Goal: Task Accomplishment & Management: Complete application form

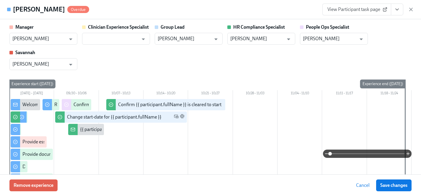
scroll to position [0, 7795]
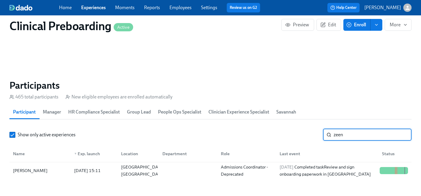
drag, startPoint x: 359, startPoint y: 133, endPoint x: 301, endPoint y: 133, distance: 58.4
click at [301, 133] on div "Show only active experiences zeen ​" at bounding box center [210, 135] width 402 height 12
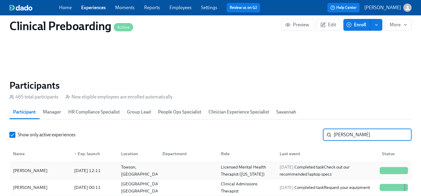
type input "[PERSON_NAME]"
click at [29, 170] on div "[PERSON_NAME]" at bounding box center [30, 170] width 39 height 7
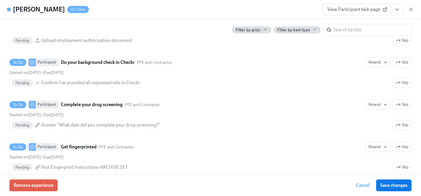
scroll to position [817, 0]
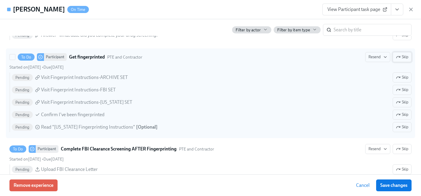
click at [404, 57] on span "Skip" at bounding box center [402, 57] width 12 height 6
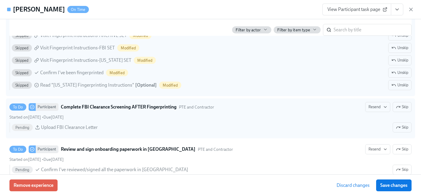
scroll to position [860, 0]
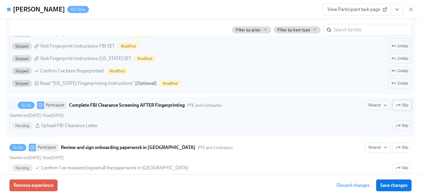
click at [403, 106] on span "Skip" at bounding box center [402, 105] width 12 height 6
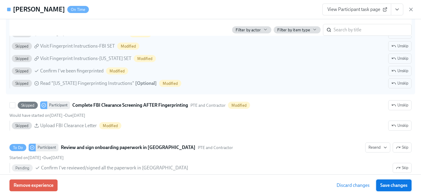
click at [393, 183] on span "Save changes" at bounding box center [393, 185] width 27 height 6
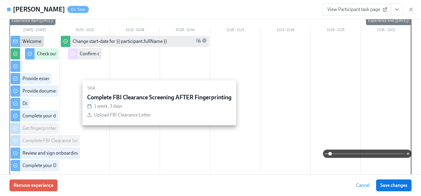
scroll to position [0, 0]
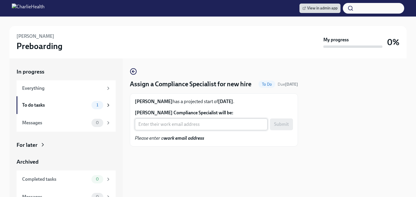
click at [195, 130] on input "Anne Morris's Compliance Specialist will be:" at bounding box center [201, 124] width 133 height 12
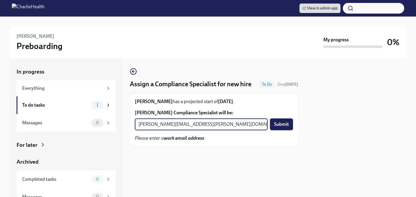
type input "michelle.winograd@charliehealth.com"
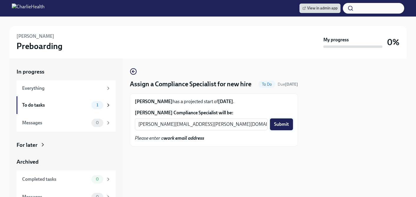
click at [283, 127] on span "Submit" at bounding box center [281, 124] width 15 height 6
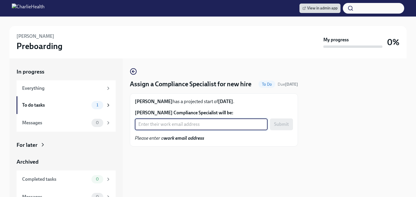
click at [153, 130] on input "[PERSON_NAME] Compliance Specialist will be:" at bounding box center [201, 124] width 133 height 12
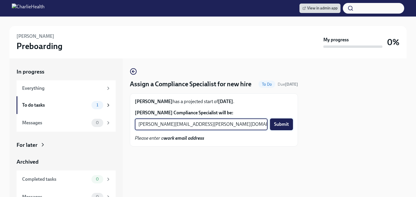
type input "[PERSON_NAME][EMAIL_ADDRESS][PERSON_NAME][DOMAIN_NAME]"
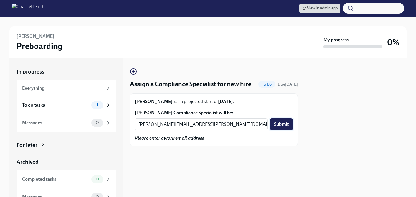
click at [276, 127] on span "Submit" at bounding box center [281, 124] width 15 height 6
